Goal: Information Seeking & Learning: Learn about a topic

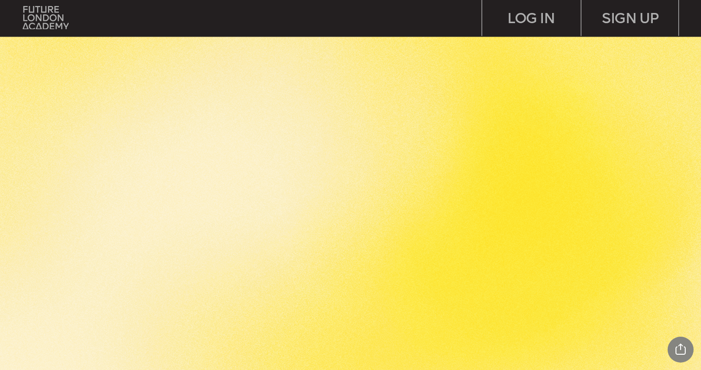
scroll to position [1870, 0]
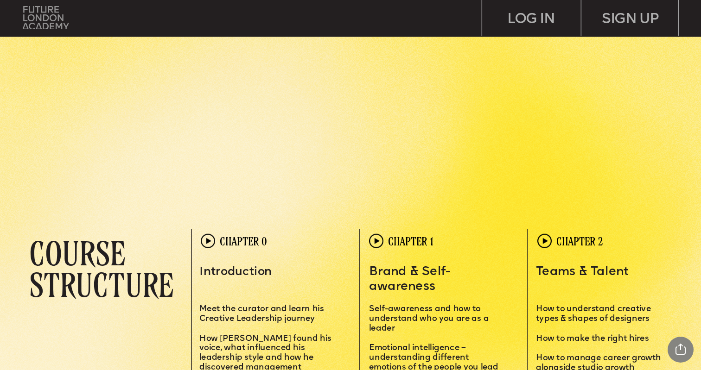
click at [45, 20] on img at bounding box center [46, 17] width 46 height 23
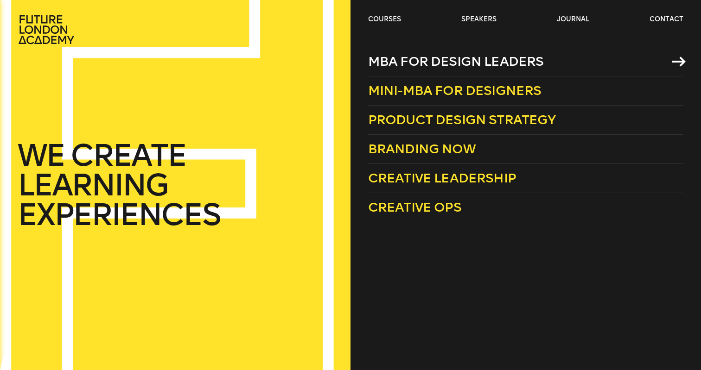
click at [431, 61] on span "MBA for Design Leaders" at bounding box center [456, 61] width 176 height 15
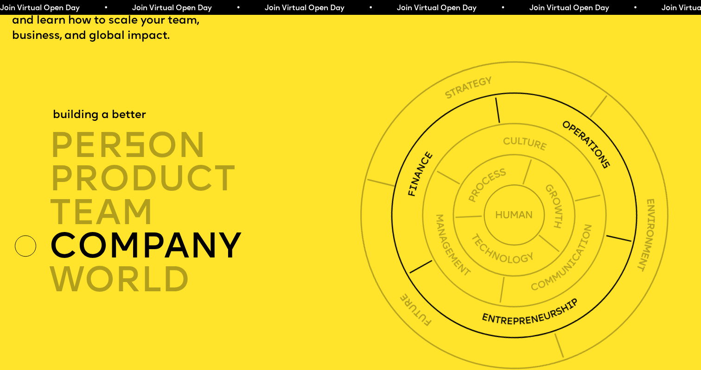
scroll to position [2463, 0]
